Goal: Submit feedback/report problem

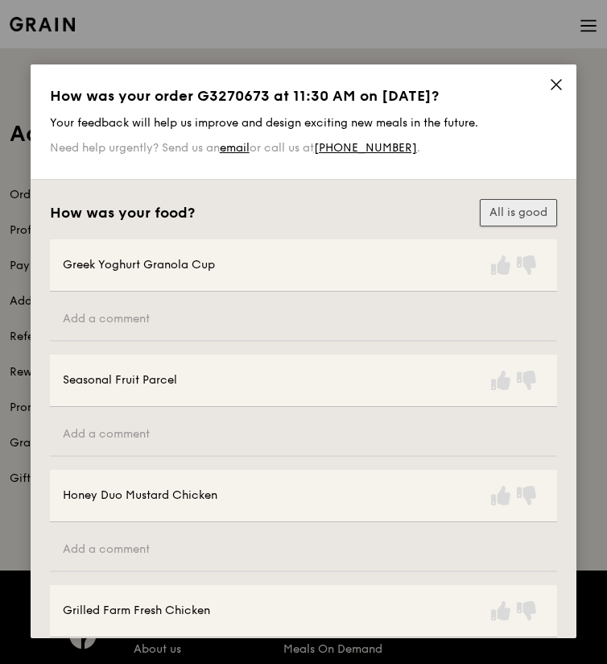
click at [515, 214] on button "All is good" at bounding box center [518, 212] width 77 height 27
drag, startPoint x: 458, startPoint y: 77, endPoint x: 471, endPoint y: -157, distance: 234.0
click at [471, 0] on html "Grain logo Meals On Demand Weddings Catering Contact us Log in Account Orders P…" at bounding box center [303, 595] width 607 height 1191
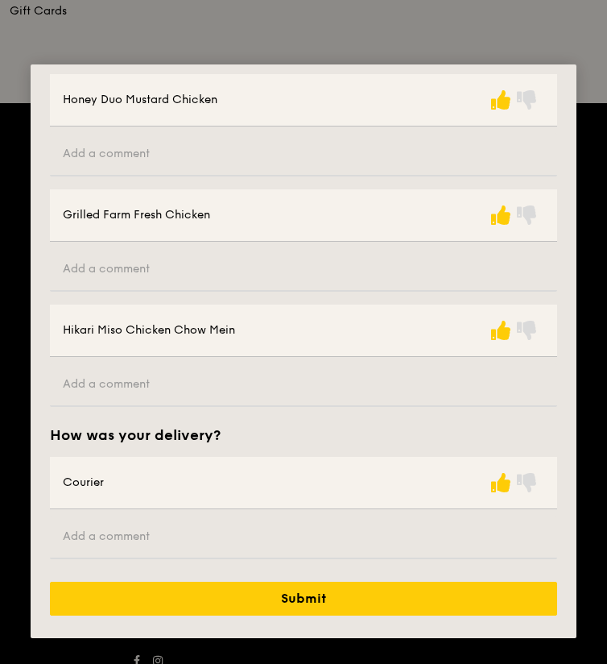
scroll to position [527, 0]
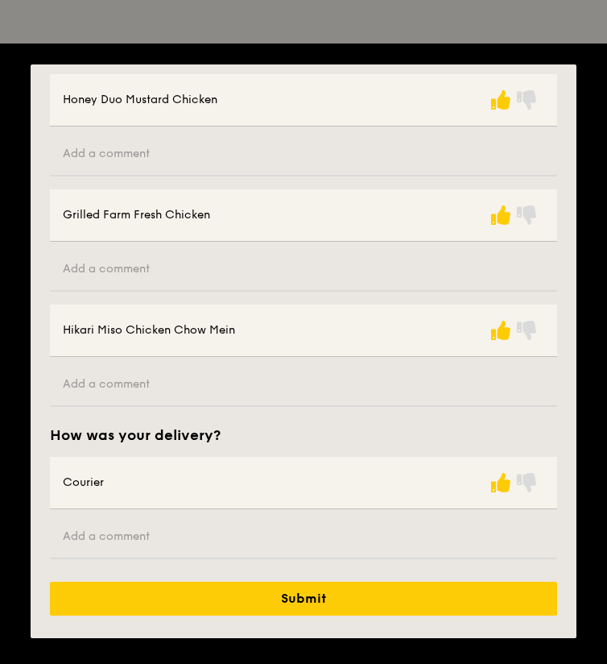
click at [325, 494] on div "Courier" at bounding box center [304, 483] width 508 height 52
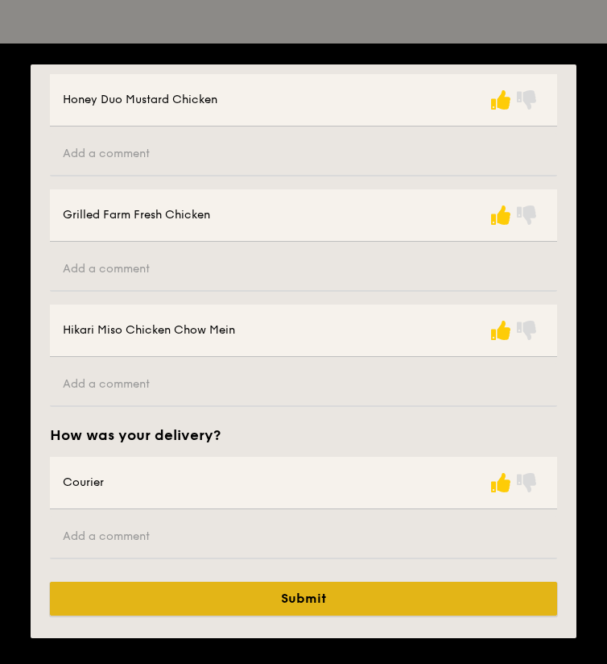
click at [312, 600] on button "Submit" at bounding box center [304, 599] width 508 height 34
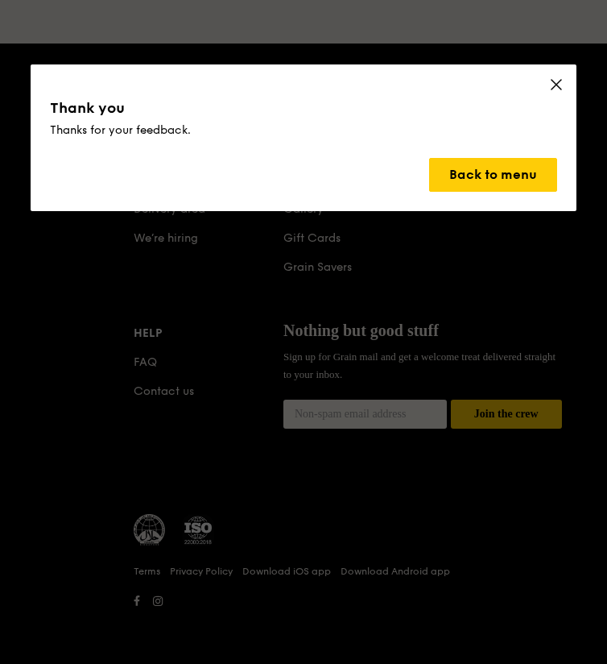
scroll to position [0, 0]
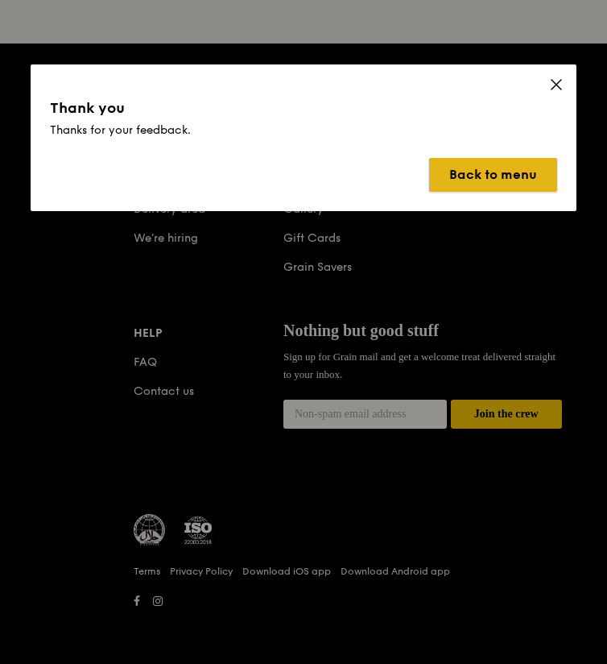
click at [495, 177] on button "Back to menu" at bounding box center [493, 175] width 128 height 34
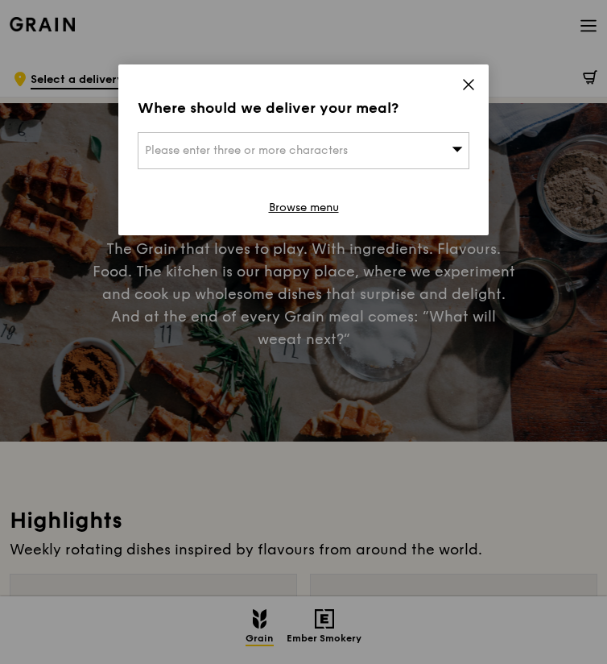
click at [476, 85] on div "Where should we deliver your meal? Please enter three or more characters Browse…" at bounding box center [303, 149] width 371 height 171
click at [467, 78] on icon at bounding box center [469, 84] width 15 height 15
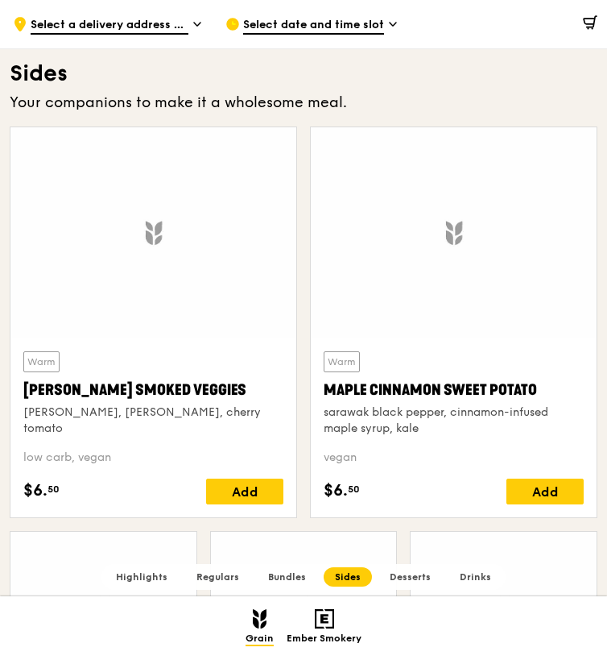
scroll to position [3464, 0]
